Goal: Task Accomplishment & Management: Use online tool/utility

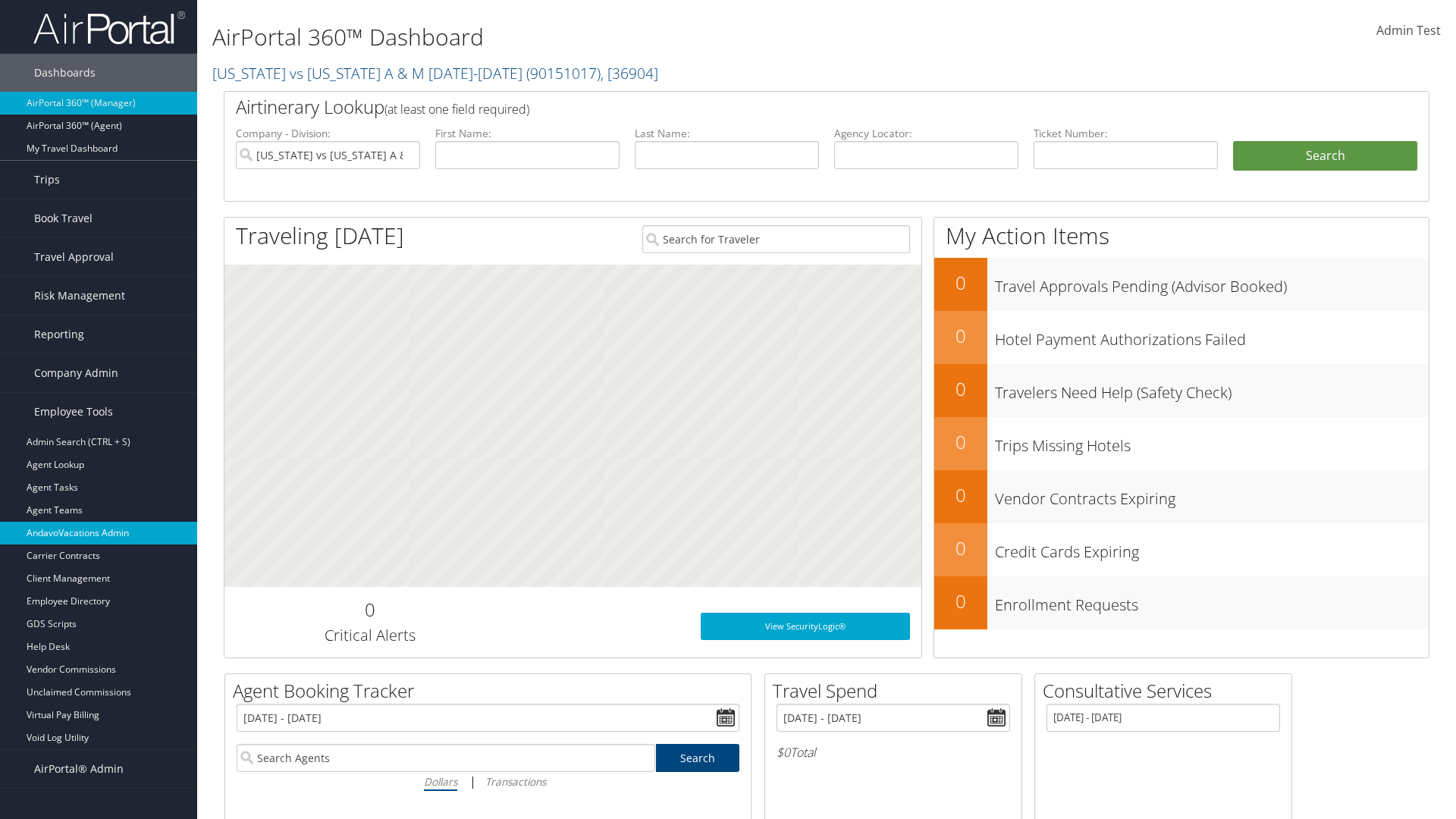
click at [98, 533] on link "AndavoVacations Admin" at bounding box center [98, 533] width 197 height 23
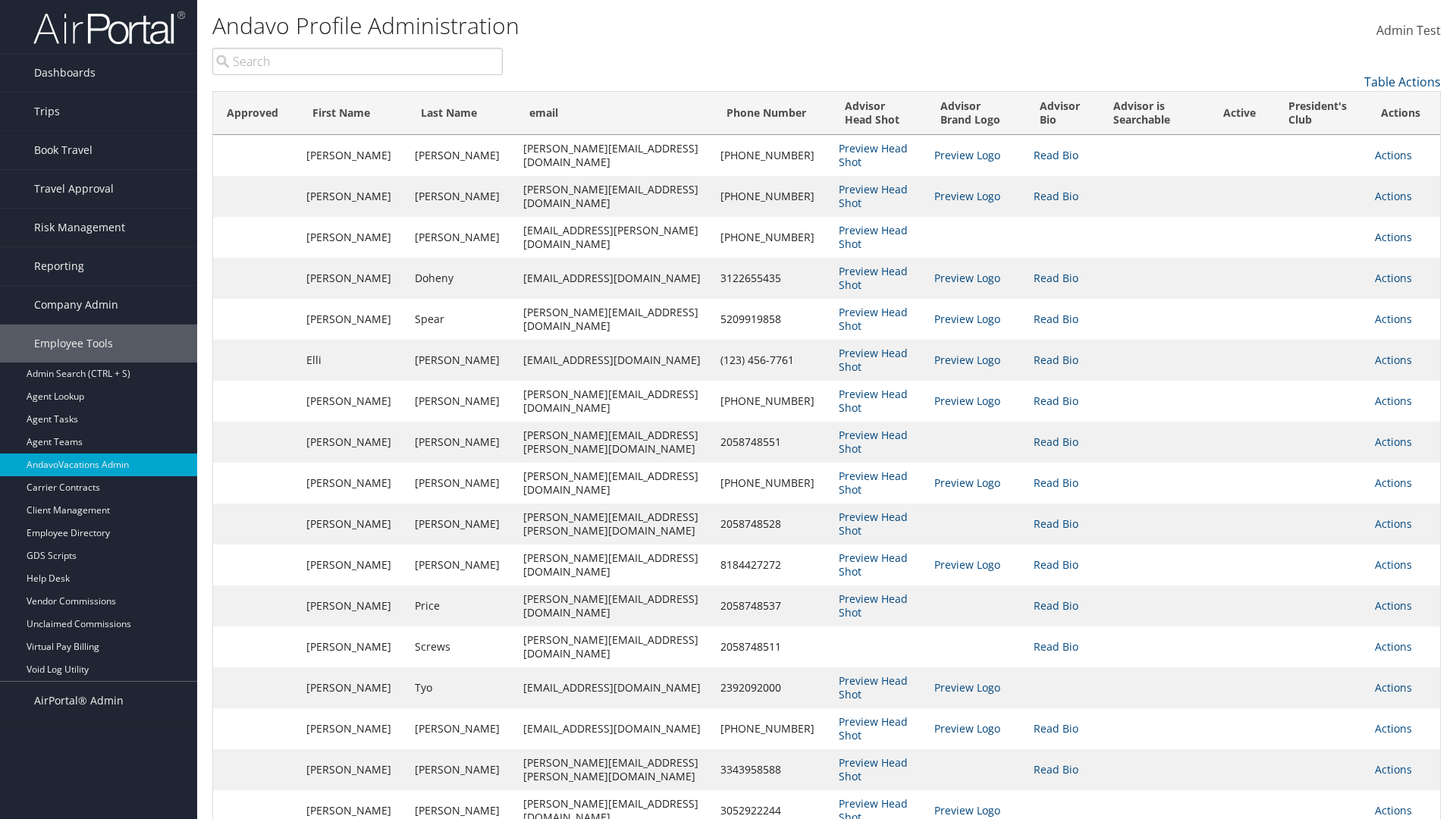
click at [357, 62] on input "search" at bounding box center [357, 61] width 290 height 27
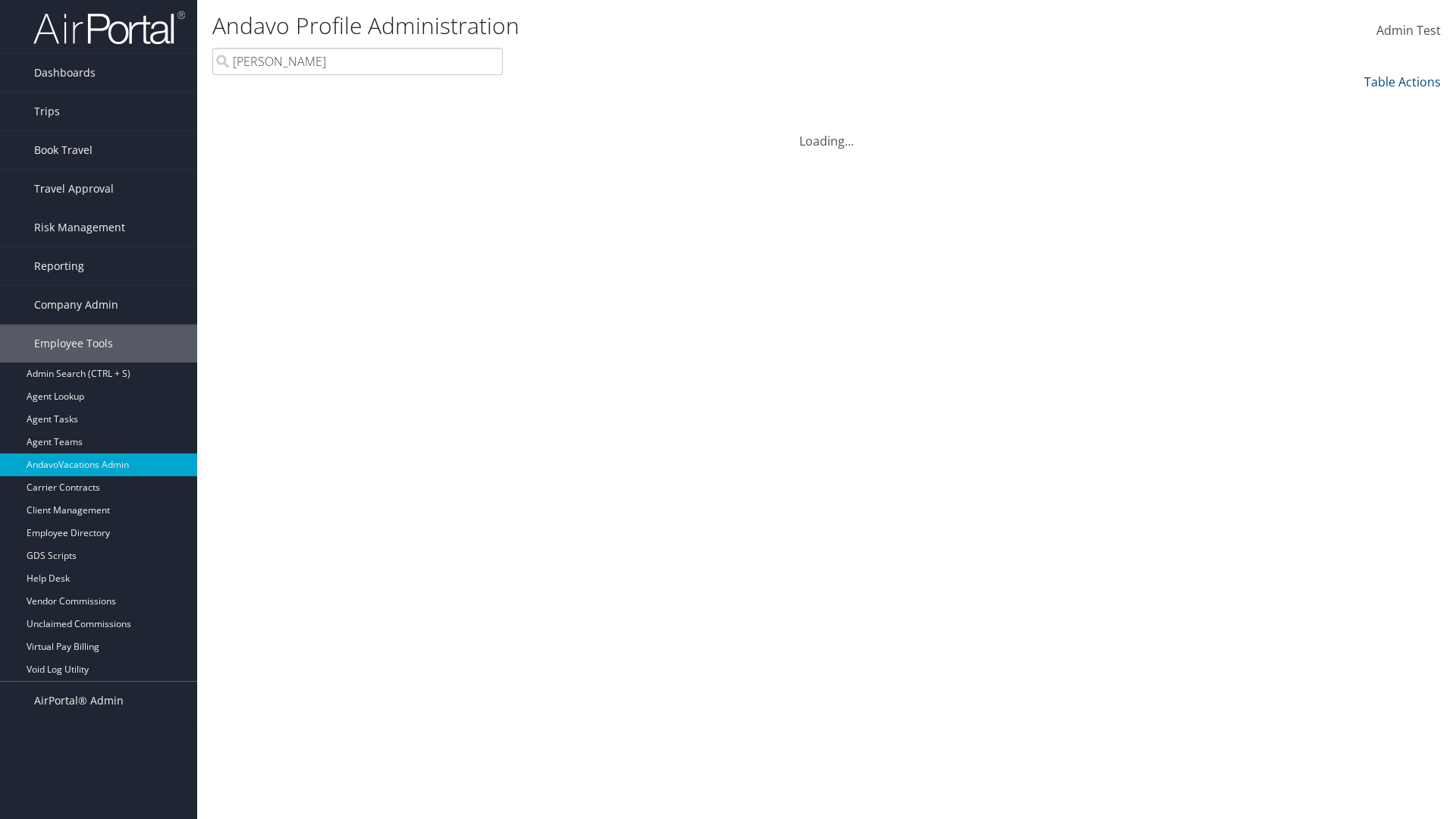
type input "[PERSON_NAME]"
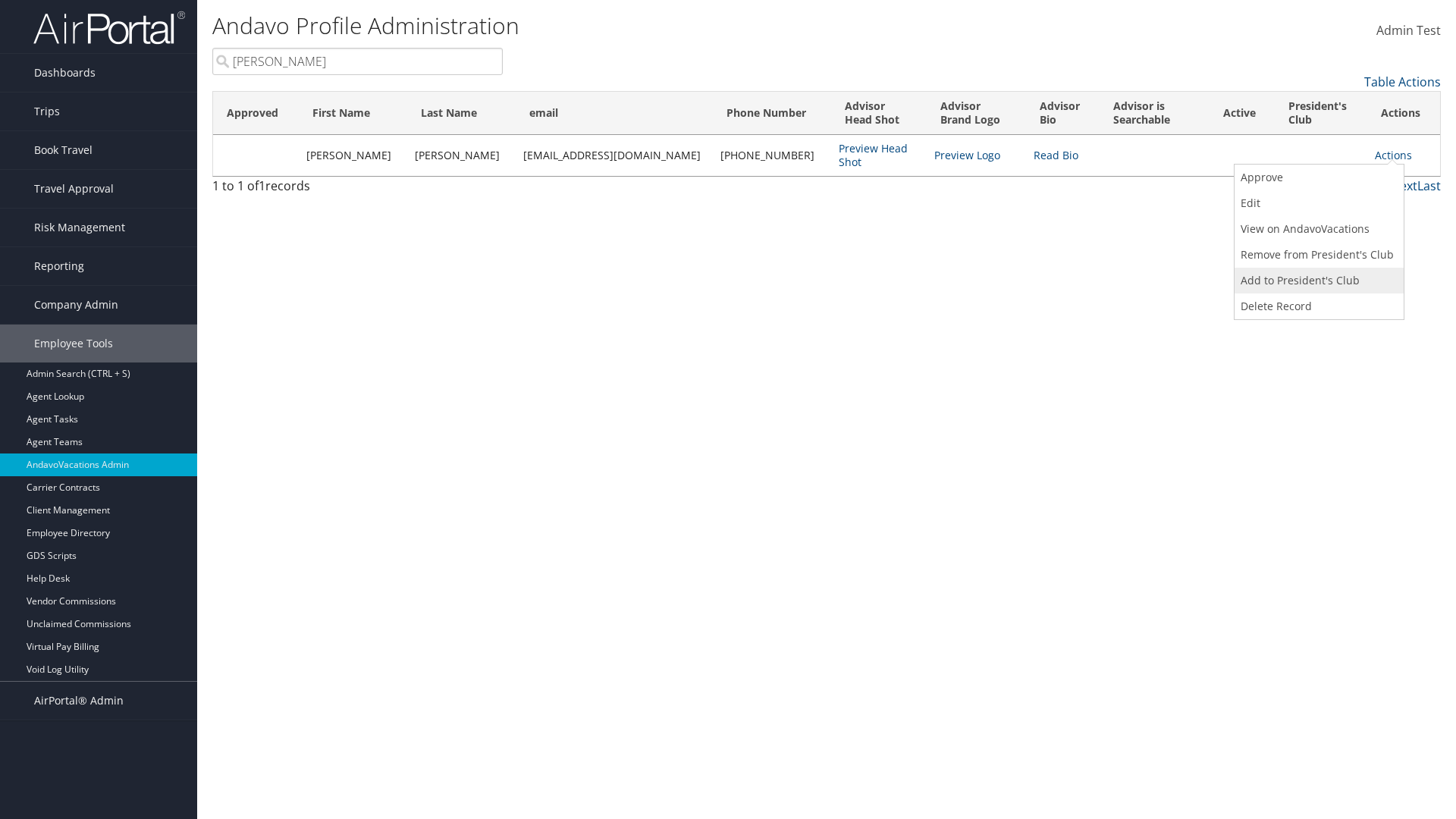
click at [1317, 281] on link "Add to President's Club" at bounding box center [1317, 281] width 165 height 26
